Goal: Task Accomplishment & Management: Use online tool/utility

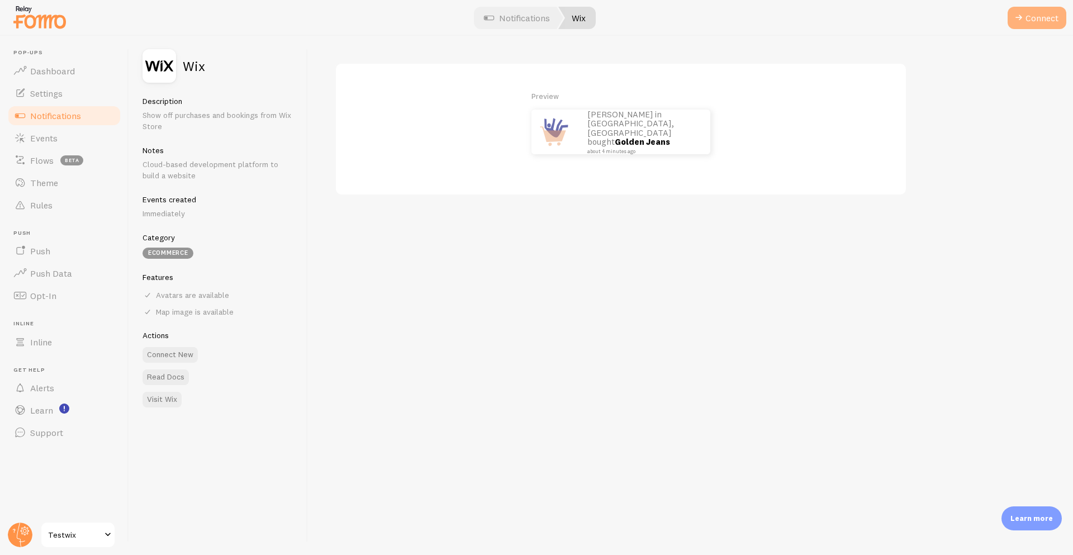
click at [1042, 24] on button "Connect" at bounding box center [1037, 18] width 59 height 22
click at [1028, 16] on button "Connect" at bounding box center [1037, 18] width 59 height 22
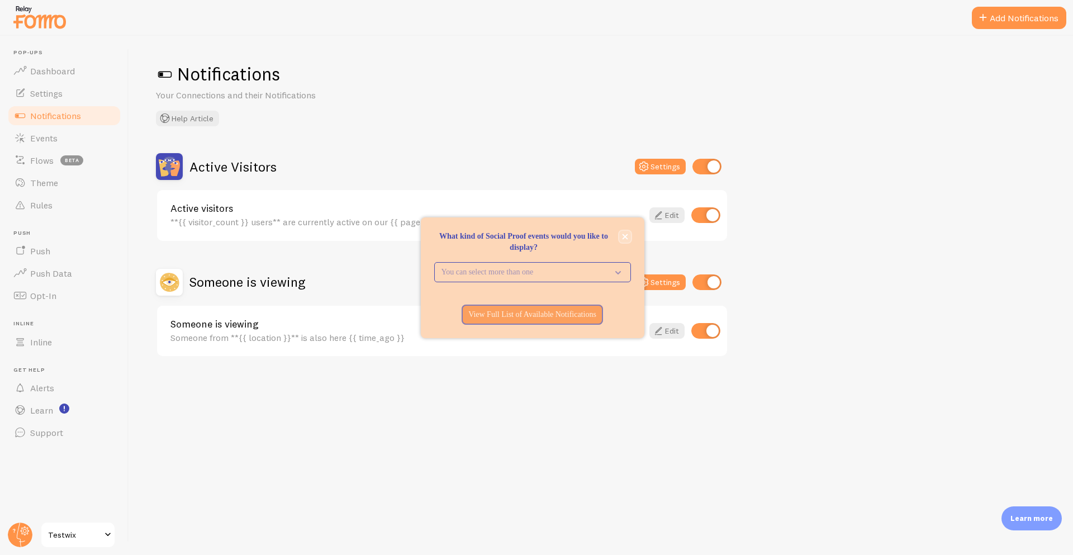
click at [620, 232] on button "close," at bounding box center [625, 237] width 12 height 12
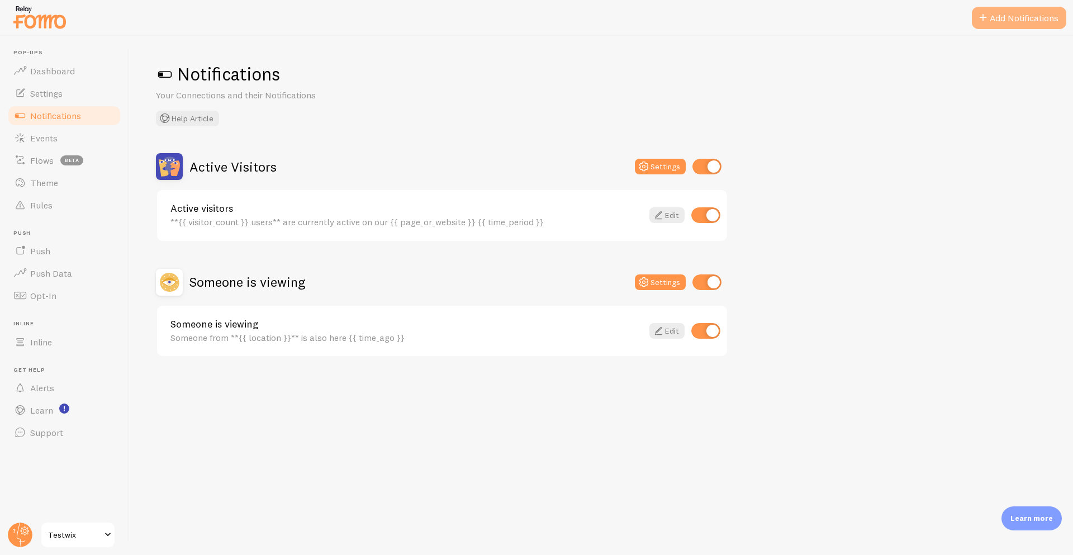
click at [986, 21] on span at bounding box center [982, 17] width 13 height 13
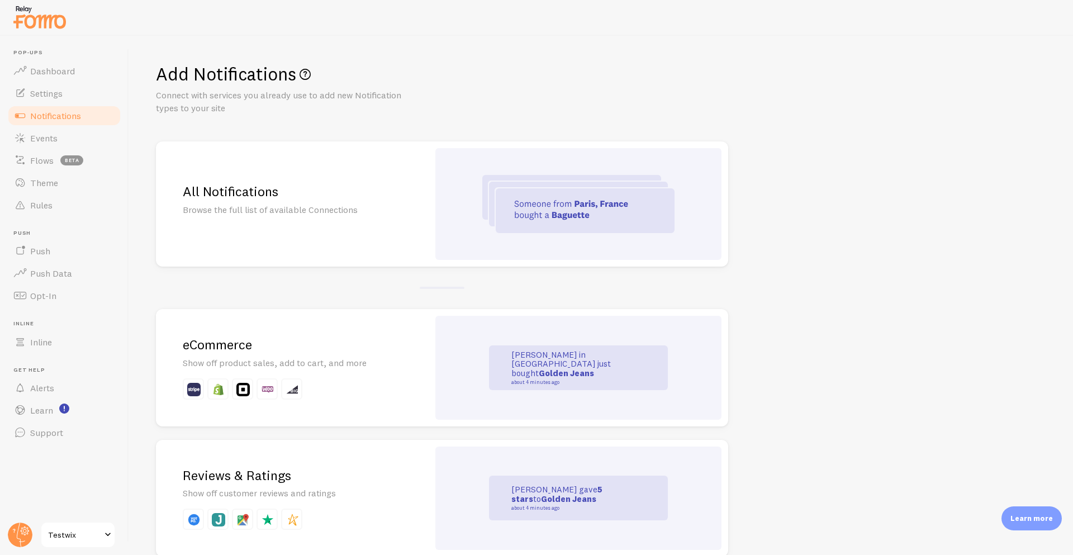
click at [1027, 520] on p "Learn more" at bounding box center [1031, 518] width 42 height 11
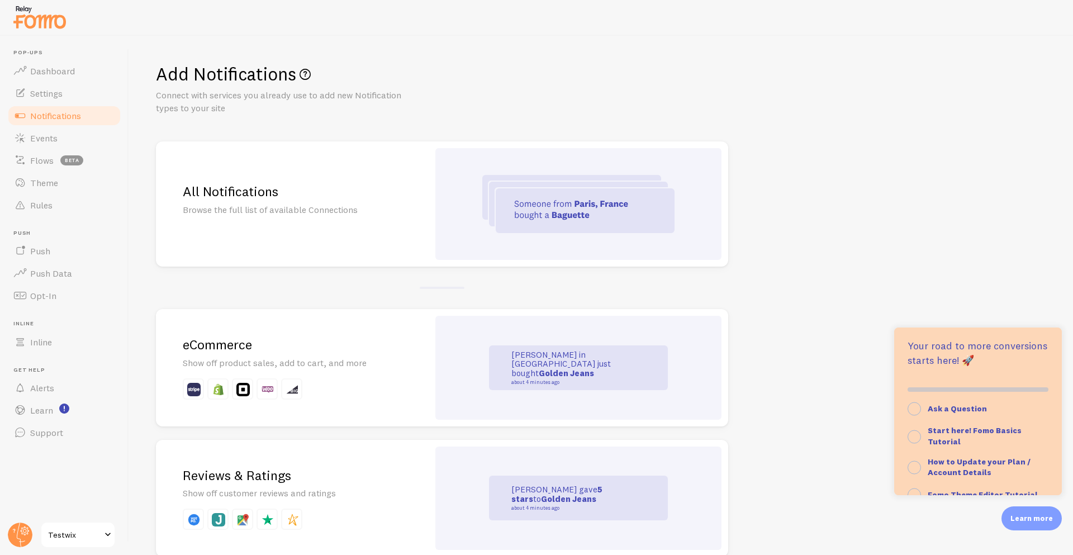
click at [1049, 519] on p "Learn more" at bounding box center [1031, 518] width 42 height 11
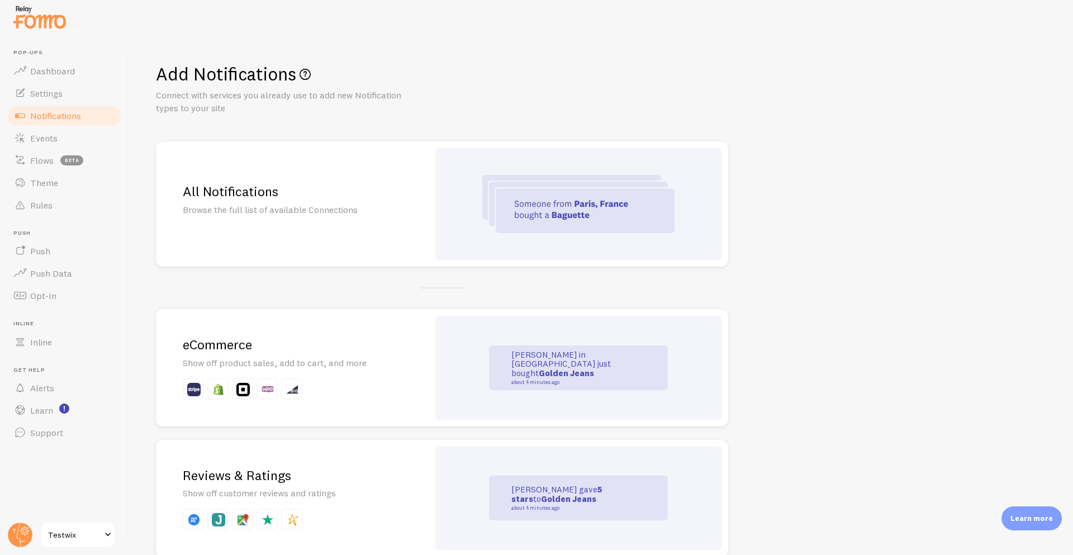
click at [282, 364] on p "Show off product sales, add to cart, and more" at bounding box center [292, 363] width 219 height 13
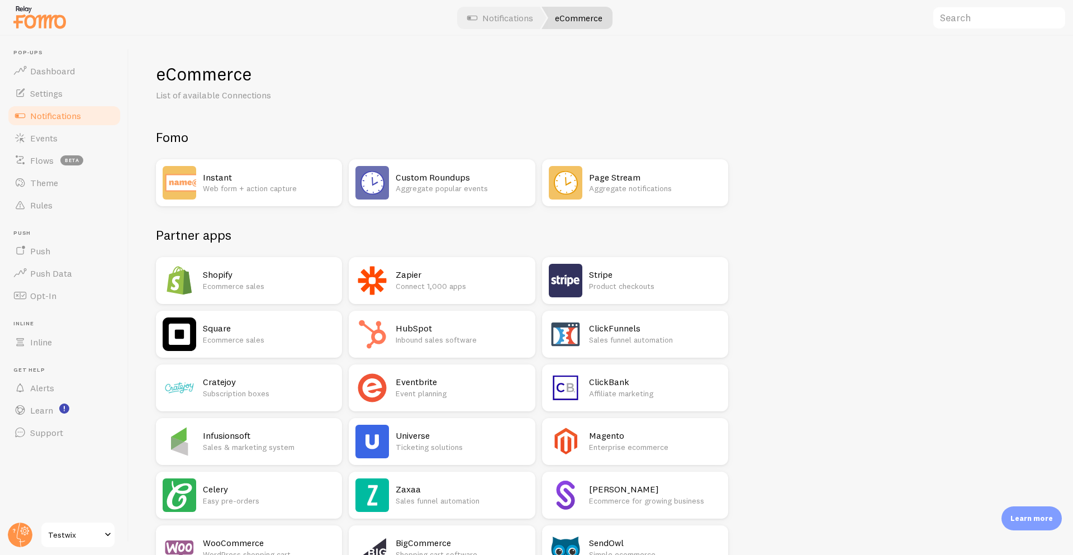
scroll to position [598, 0]
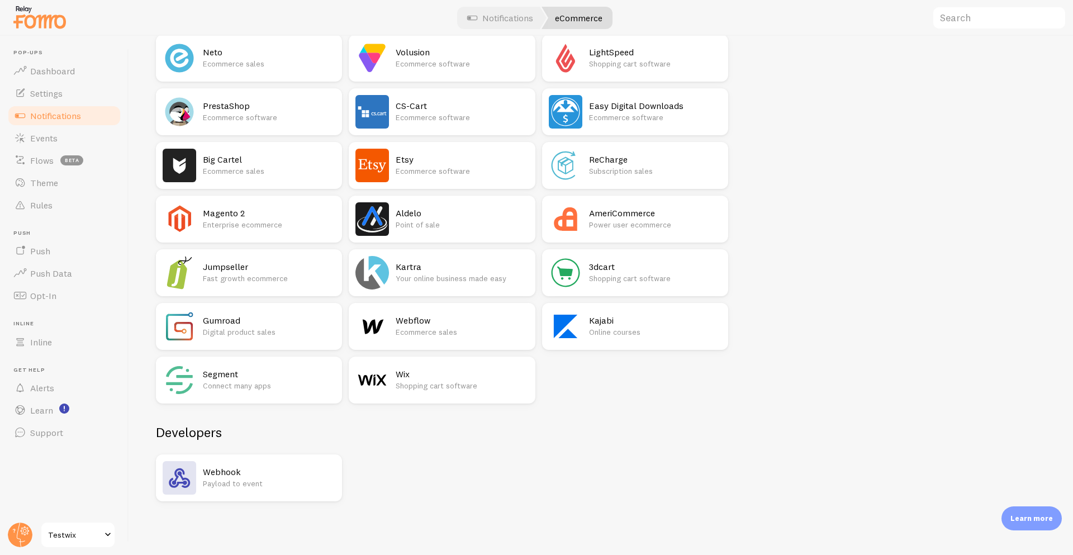
click at [408, 380] on p "Shopping cart software" at bounding box center [462, 385] width 132 height 11
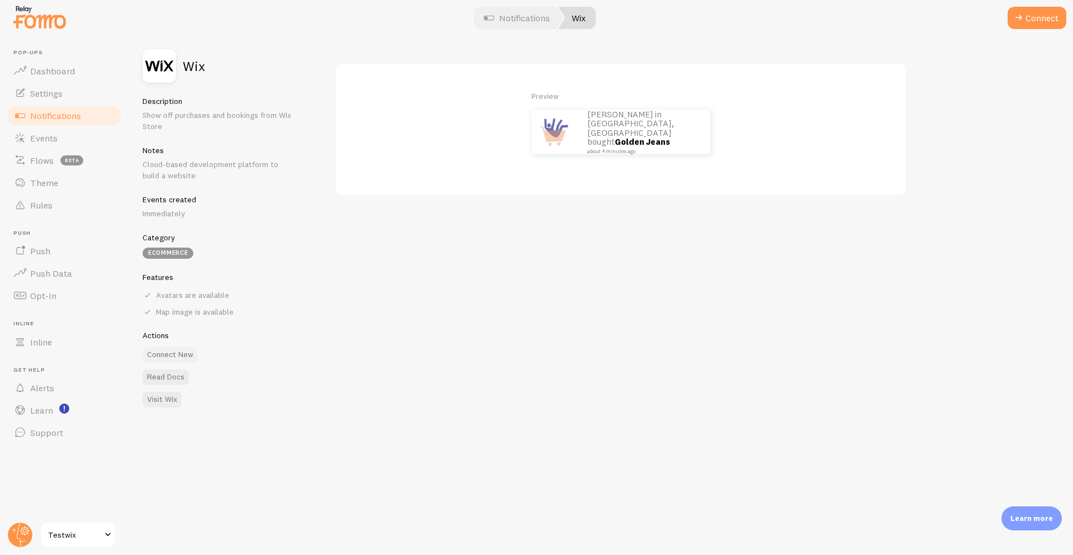
click at [154, 362] on button "Connect New" at bounding box center [169, 355] width 55 height 16
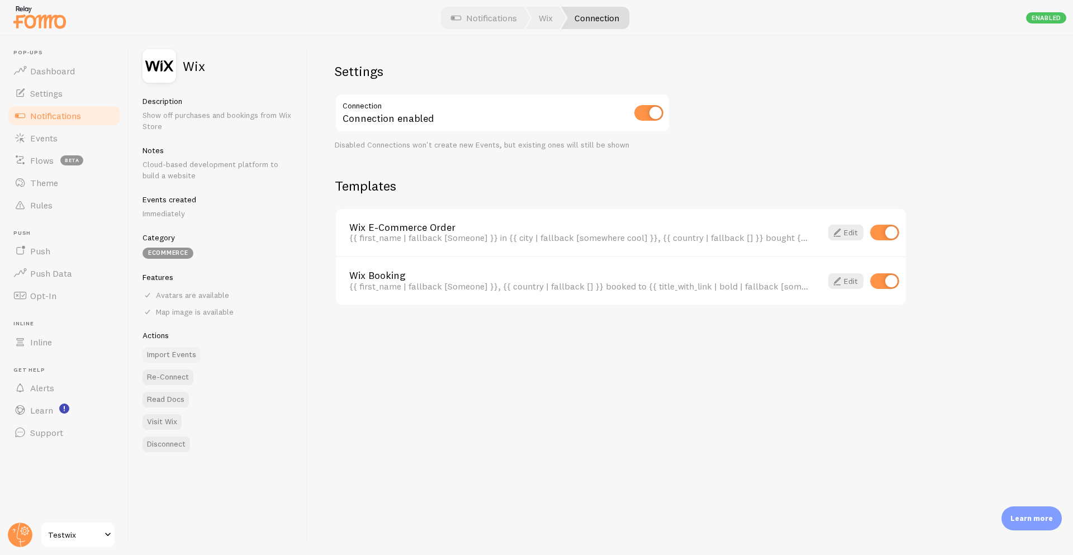
click at [164, 360] on button "Import Events" at bounding box center [171, 355] width 58 height 16
click at [35, 72] on span "Dashboard" at bounding box center [52, 70] width 45 height 11
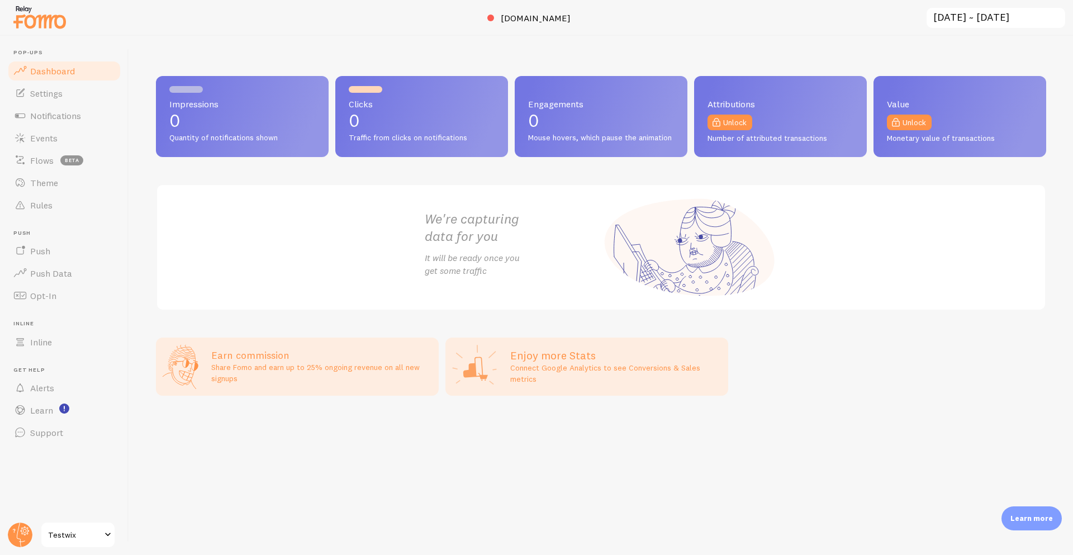
click at [399, 269] on div "We're capturing data for you It will be ready once you get some traffic" at bounding box center [601, 247] width 890 height 127
click at [72, 117] on span "Notifications" at bounding box center [55, 115] width 51 height 11
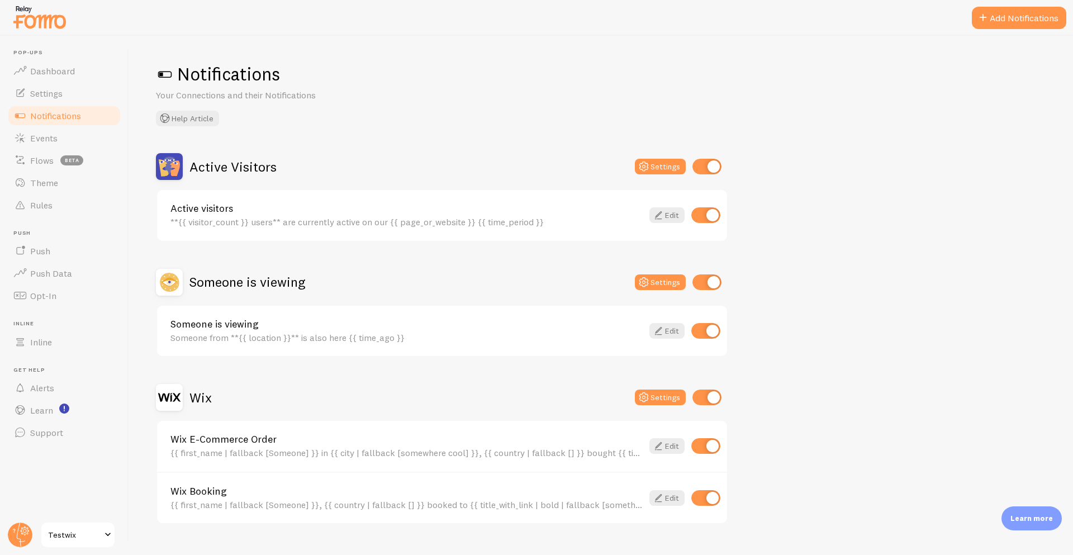
scroll to position [23, 0]
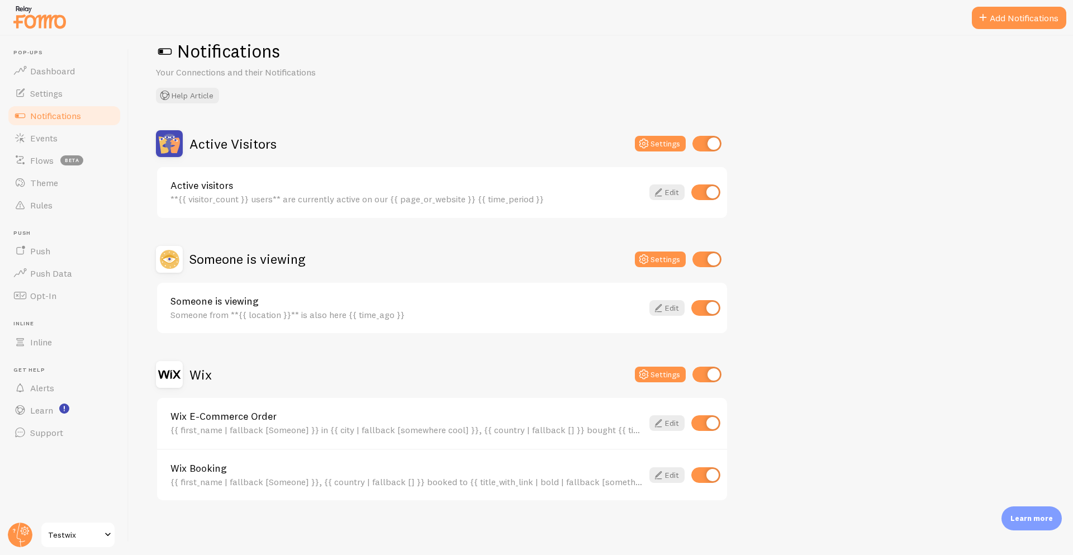
click at [401, 482] on div "{{ first_name | fallback [Someone] }}, {{ country | fallback [] }} booked to {{…" at bounding box center [406, 482] width 472 height 10
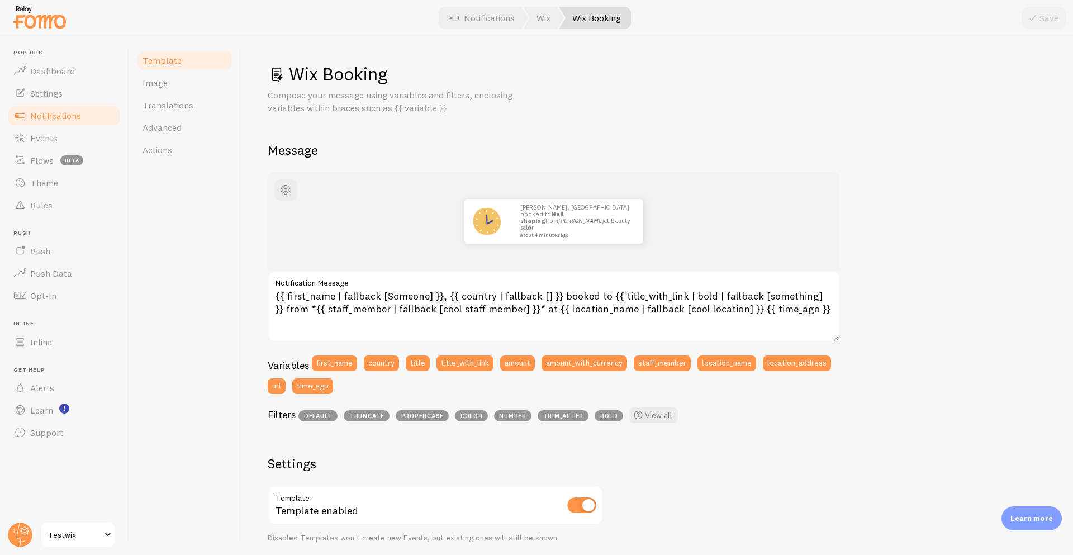
click at [32, 111] on span "Notifications" at bounding box center [55, 115] width 51 height 11
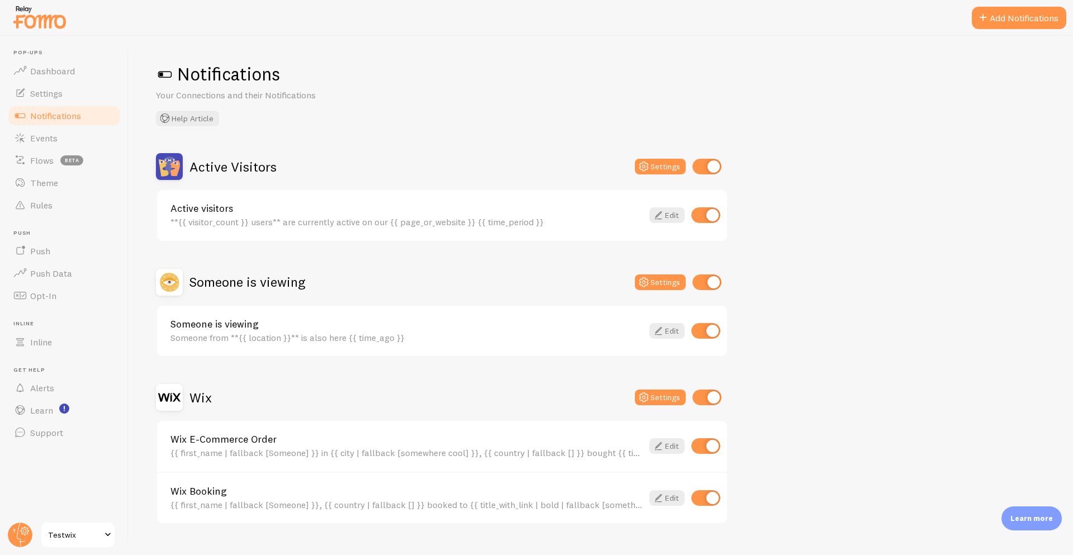
scroll to position [23, 0]
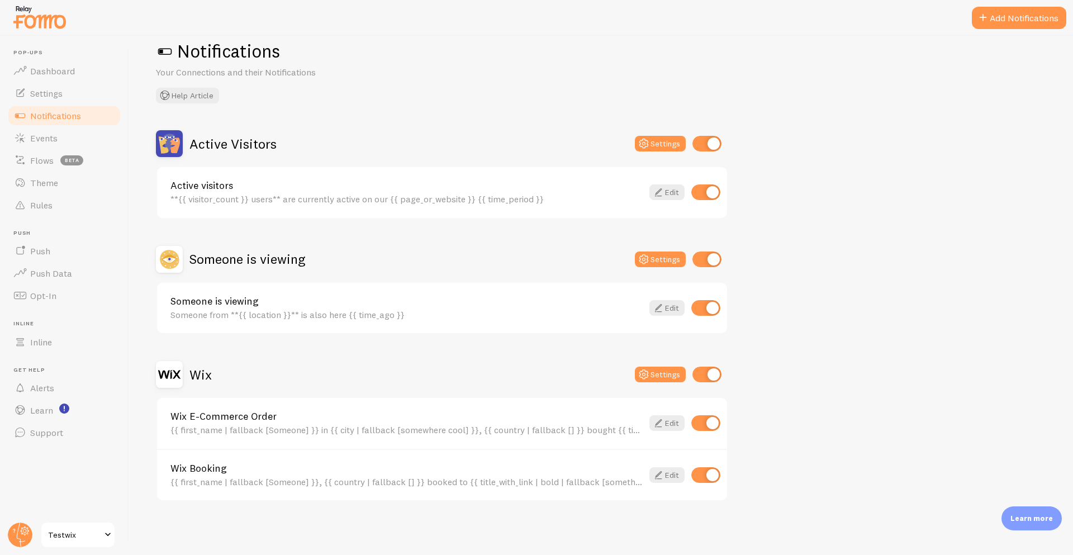
drag, startPoint x: 194, startPoint y: 381, endPoint x: 293, endPoint y: 373, distance: 98.6
click at [309, 364] on div "Wix Settings" at bounding box center [442, 374] width 572 height 27
drag, startPoint x: 275, startPoint y: 378, endPoint x: 107, endPoint y: 368, distance: 169.1
click at [107, 368] on main "Pop-ups Dashboard Settings Notifications Events Flows beta Theme Rules Push Pus…" at bounding box center [536, 295] width 1073 height 519
click at [274, 369] on div "Wix Settings" at bounding box center [442, 374] width 572 height 27
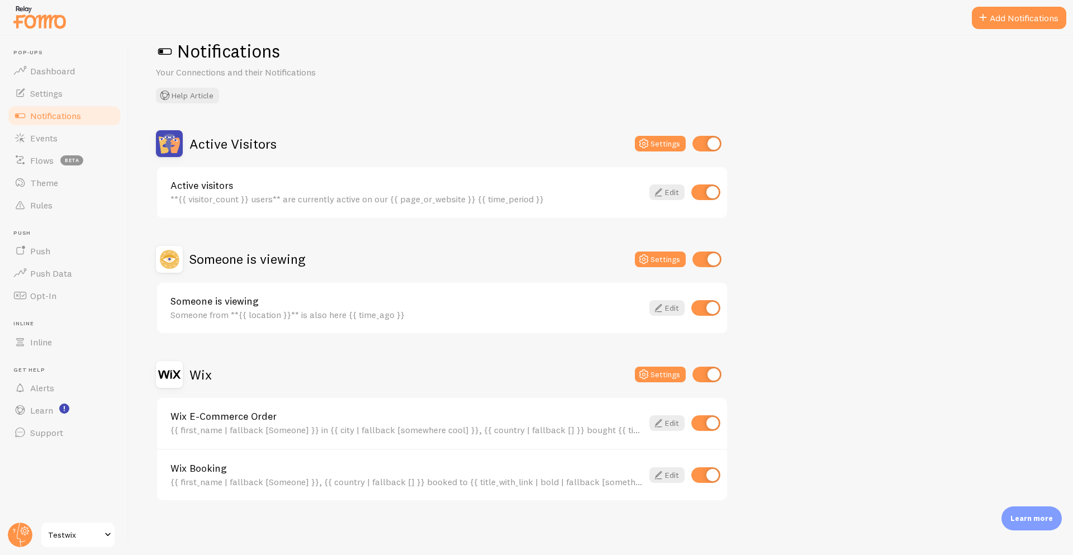
click at [185, 379] on div "Wix" at bounding box center [184, 374] width 56 height 27
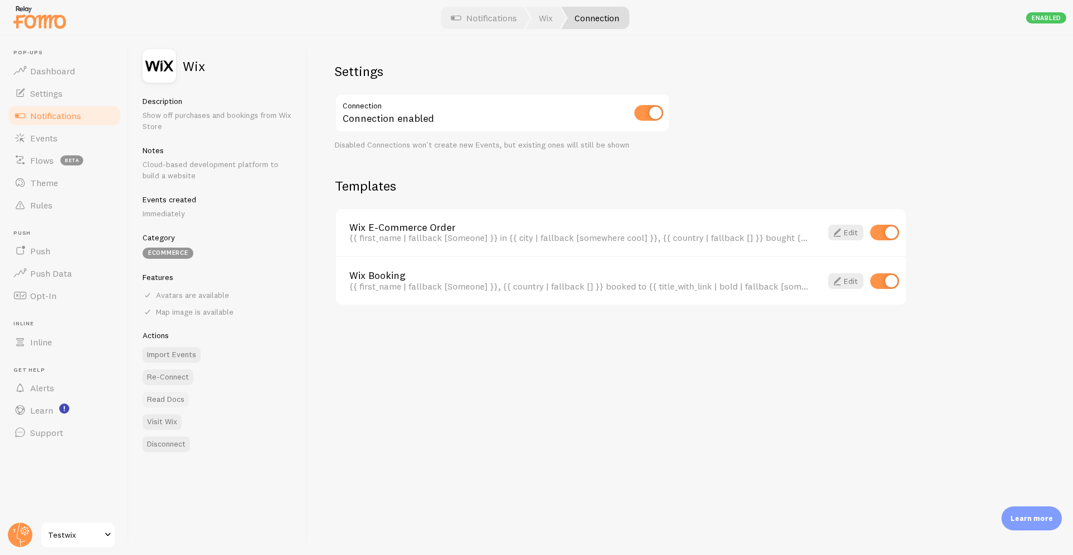
click at [170, 398] on link "Read Docs" at bounding box center [165, 400] width 46 height 16
click at [187, 355] on button "Import Events" at bounding box center [171, 355] width 58 height 16
click at [476, 347] on div "Settings Connection Connection enabled Disabled Connections won't create new Ev…" at bounding box center [690, 295] width 765 height 519
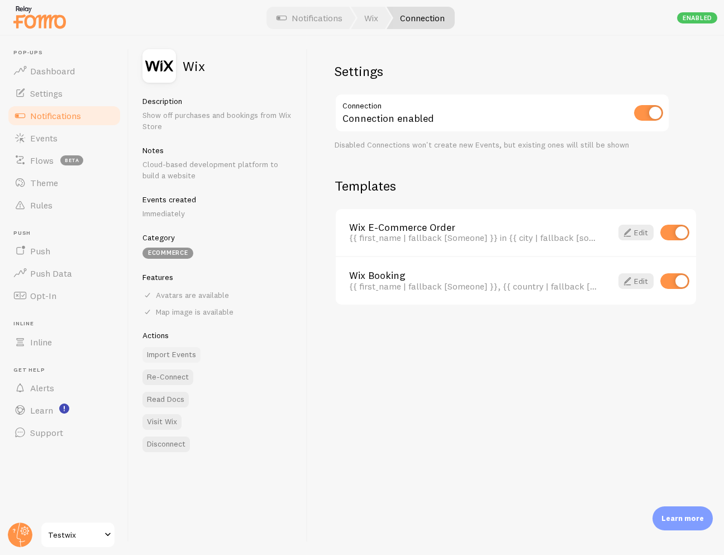
click at [174, 358] on button "Import Events" at bounding box center [171, 355] width 58 height 16
click at [53, 143] on link "Events" at bounding box center [64, 138] width 115 height 22
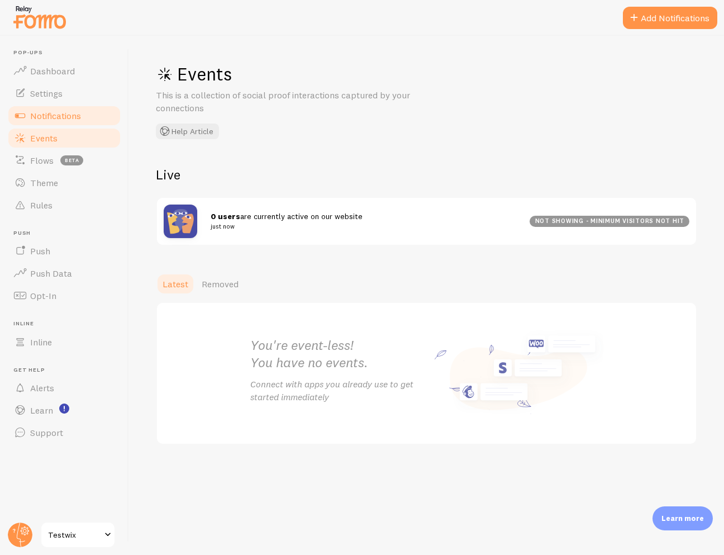
click at [63, 122] on link "Notifications" at bounding box center [64, 115] width 115 height 22
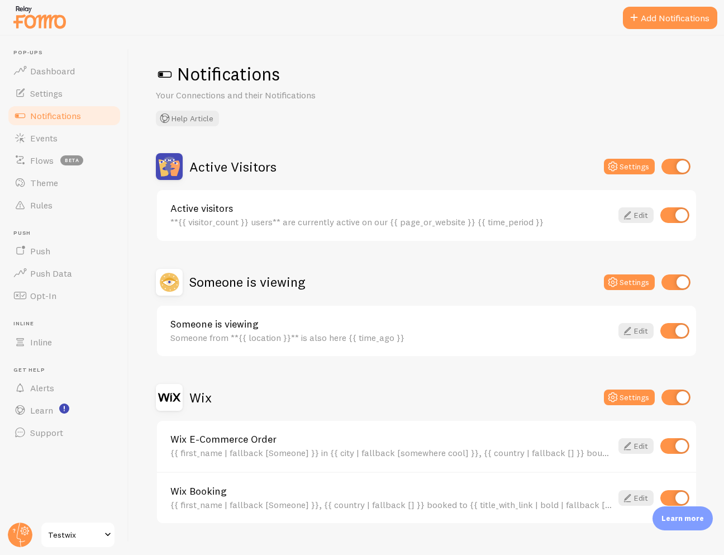
click at [202, 406] on div "Wix" at bounding box center [184, 397] width 56 height 27
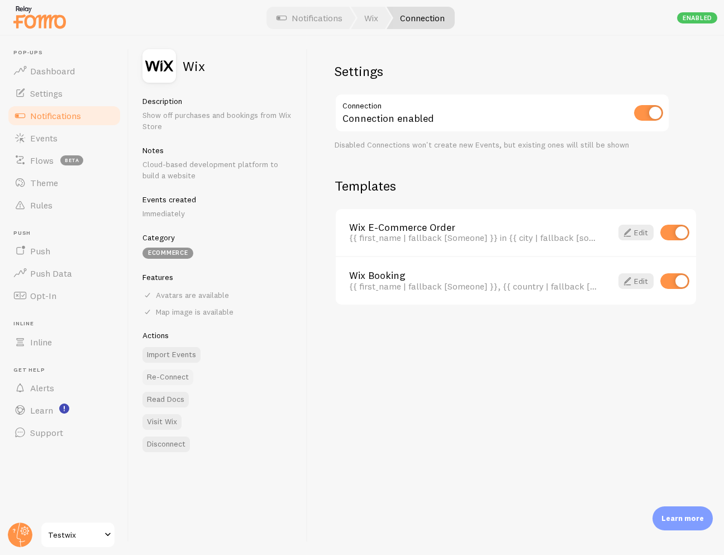
click at [167, 375] on button "Re-Connect" at bounding box center [167, 377] width 51 height 16
click at [182, 359] on button "Import Events" at bounding box center [171, 355] width 58 height 16
